Goal: Find specific page/section: Find specific page/section

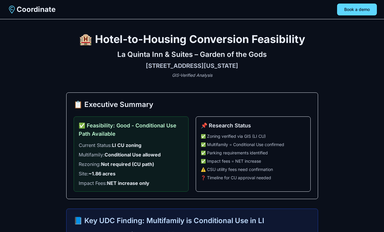
scroll to position [322, 0]
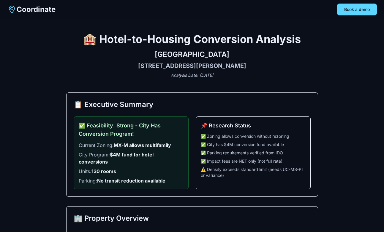
scroll to position [733, 0]
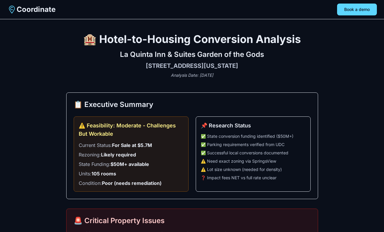
scroll to position [48, 0]
